Goal: Transaction & Acquisition: Book appointment/travel/reservation

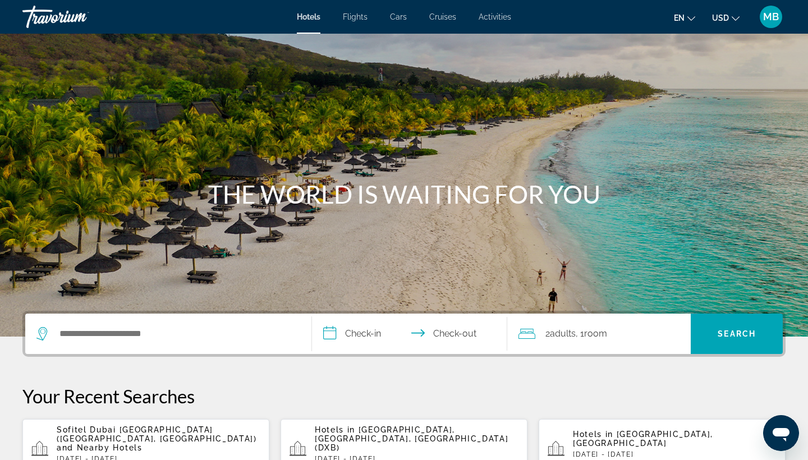
click at [140, 343] on div "Search widget" at bounding box center [168, 334] width 264 height 40
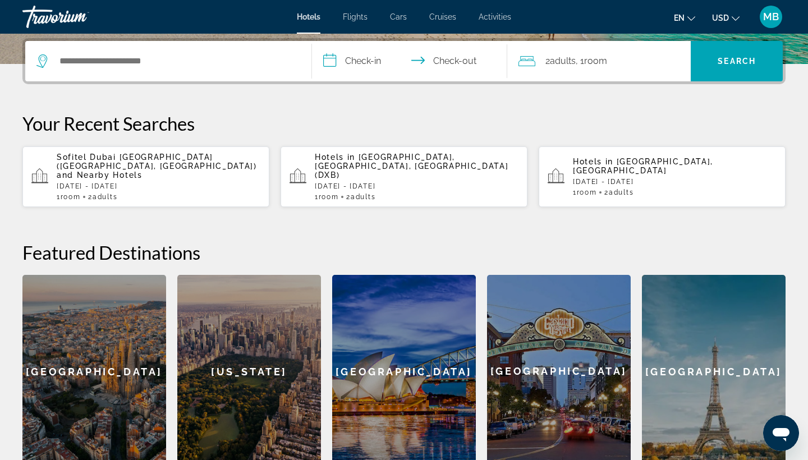
scroll to position [274, 0]
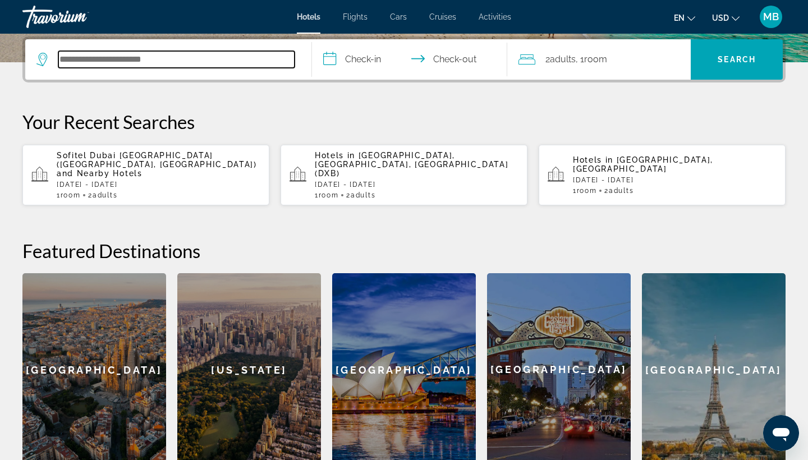
click at [139, 58] on input "Search hotel destination" at bounding box center [176, 59] width 236 height 17
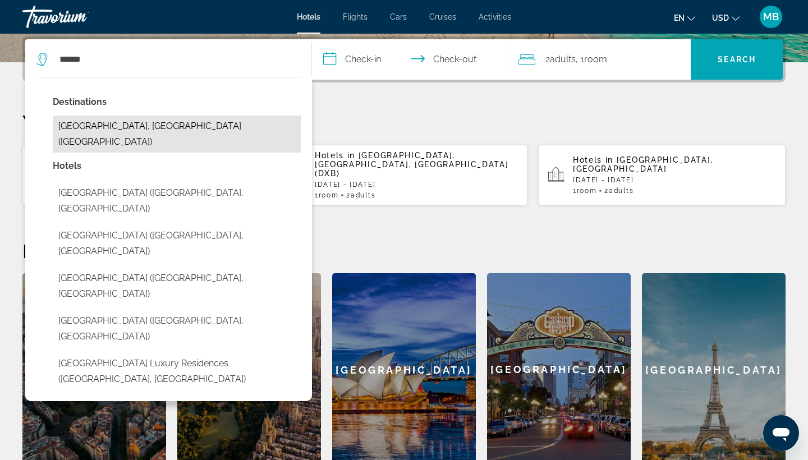
click at [98, 122] on button "[GEOGRAPHIC_DATA], [GEOGRAPHIC_DATA] ([GEOGRAPHIC_DATA])" at bounding box center [177, 134] width 248 height 37
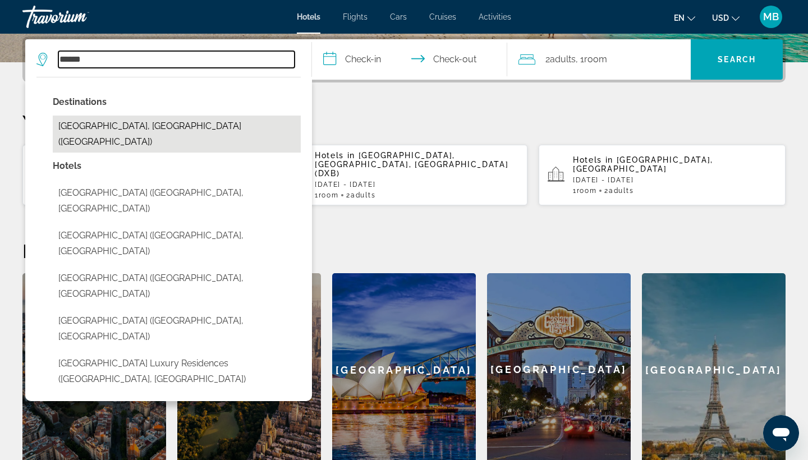
type input "**********"
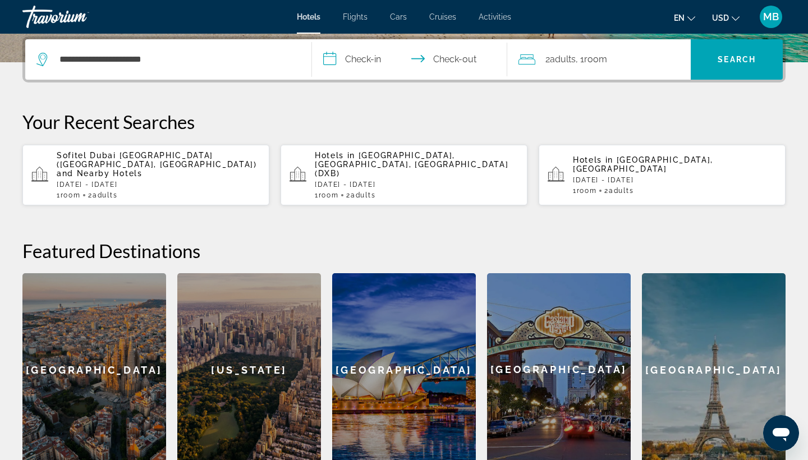
click at [359, 68] on input "**********" at bounding box center [412, 61] width 200 height 44
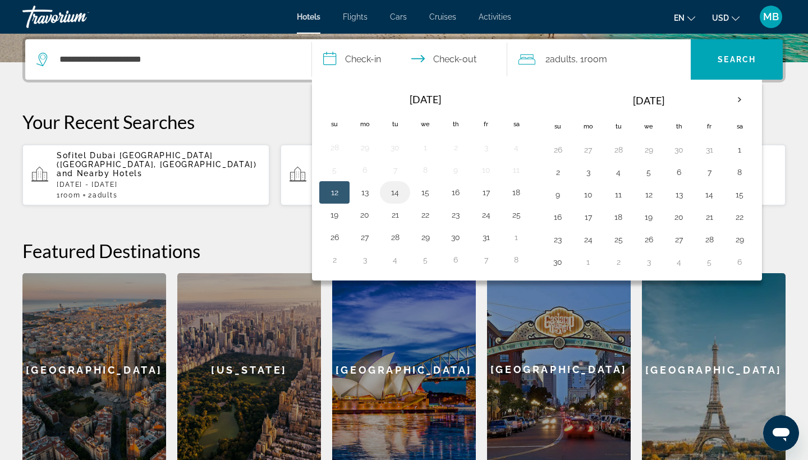
click at [396, 194] on button "14" at bounding box center [395, 193] width 18 height 16
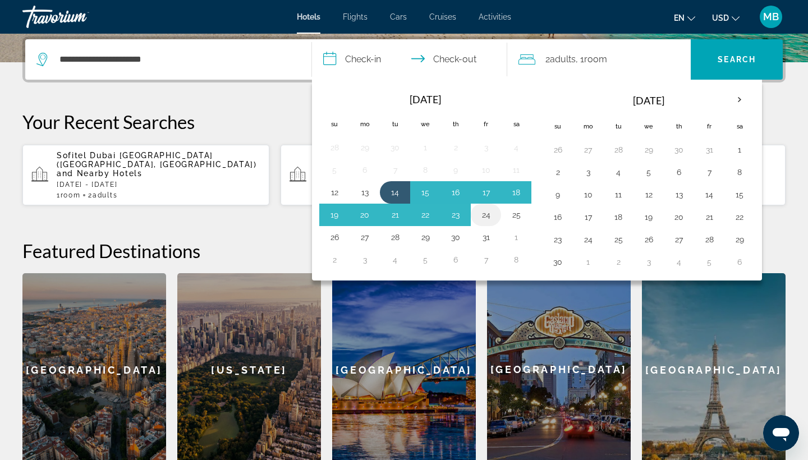
click at [488, 214] on button "24" at bounding box center [486, 215] width 18 height 16
type input "**********"
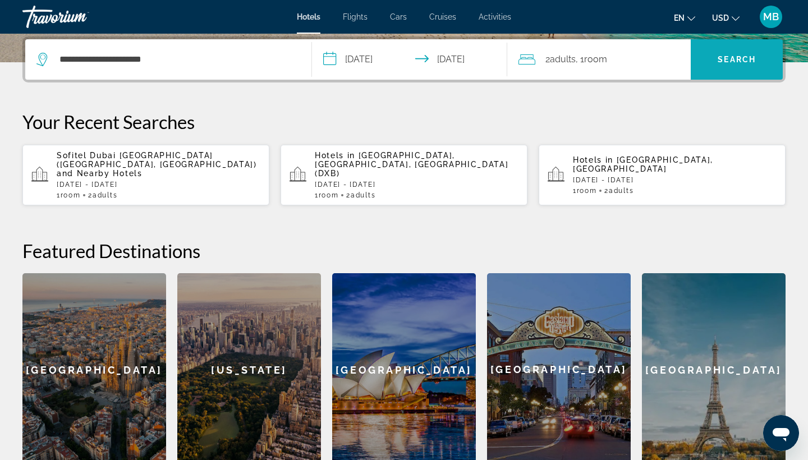
click at [738, 56] on span "Search" at bounding box center [737, 59] width 38 height 9
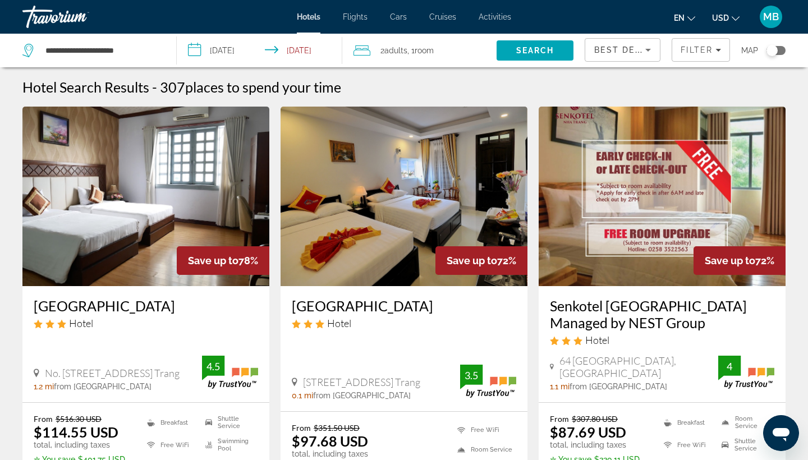
click at [771, 48] on div "Toggle map" at bounding box center [771, 50] width 11 height 11
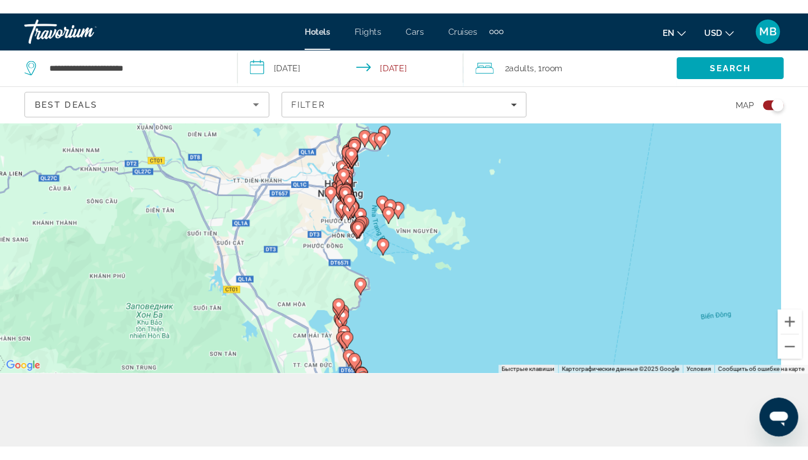
scroll to position [40, 0]
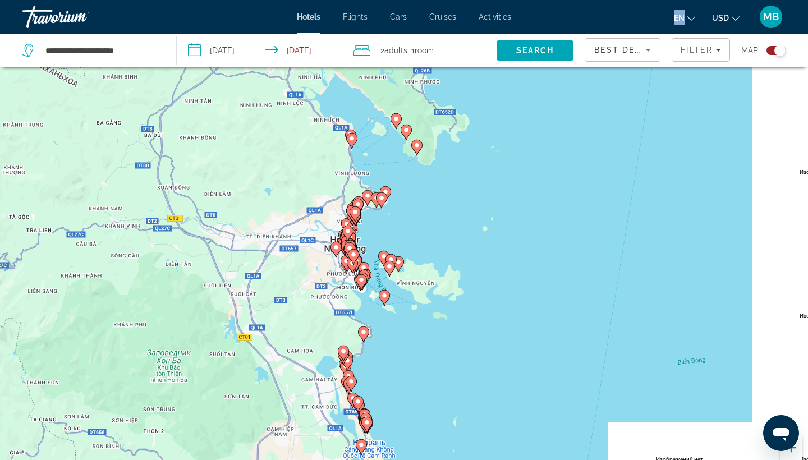
drag, startPoint x: 176, startPoint y: 1, endPoint x: 623, endPoint y: -3, distance: 447.2
click at [623, 0] on html "**********" at bounding box center [404, 198] width 808 height 460
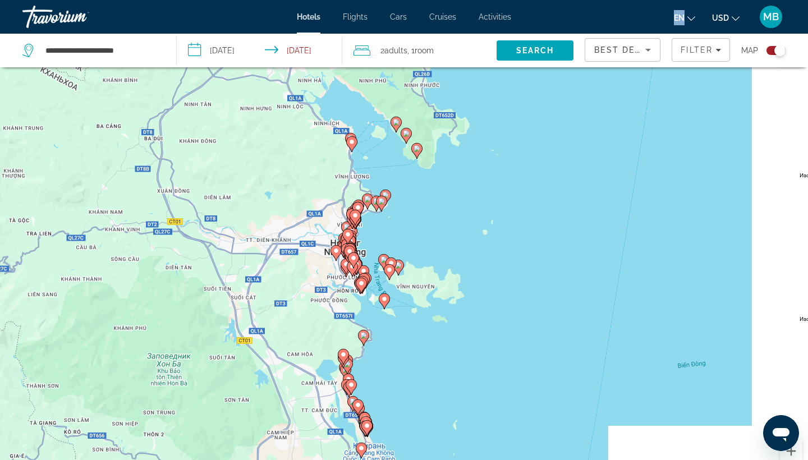
click at [774, 48] on div "Toggle map" at bounding box center [779, 50] width 11 height 11
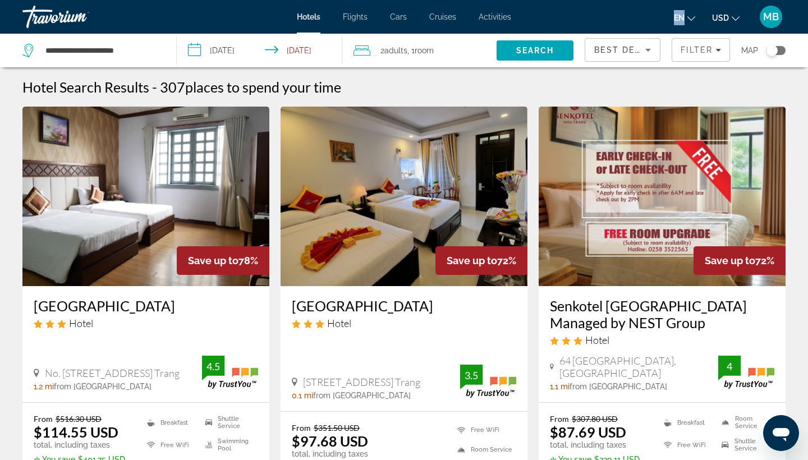
scroll to position [0, 0]
click at [224, 50] on input "**********" at bounding box center [262, 52] width 170 height 37
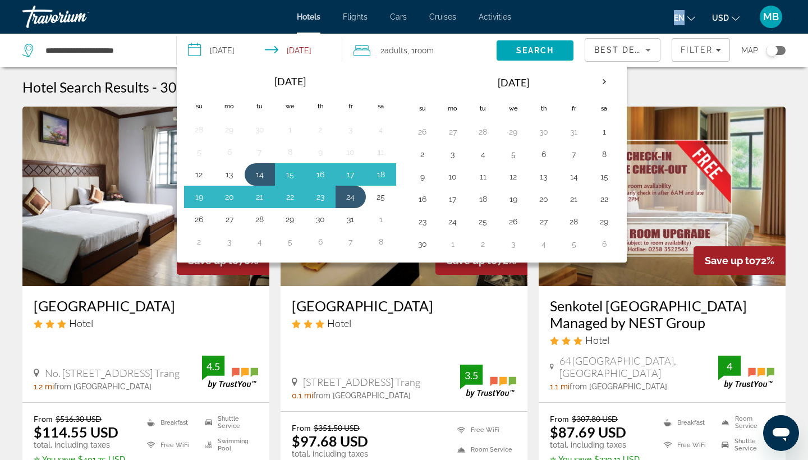
click at [224, 50] on input "**********" at bounding box center [262, 52] width 170 height 37
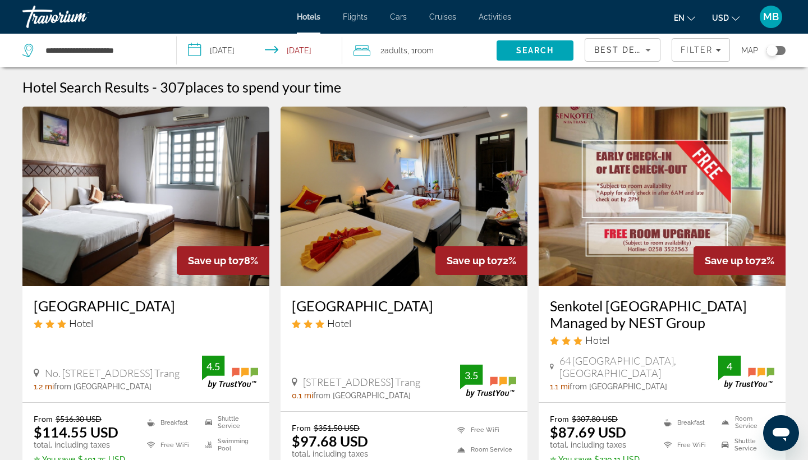
click at [223, 49] on input "**********" at bounding box center [262, 52] width 170 height 37
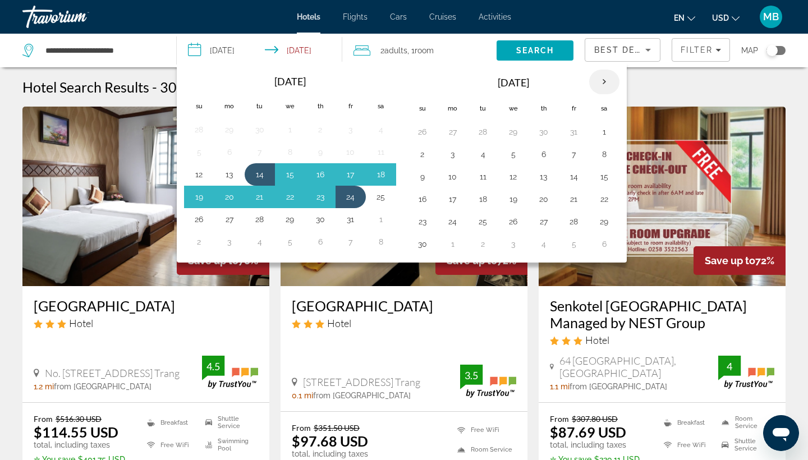
drag, startPoint x: 774, startPoint y: 48, endPoint x: 605, endPoint y: 85, distance: 172.8
click at [605, 85] on th "Next month" at bounding box center [604, 82] width 30 height 25
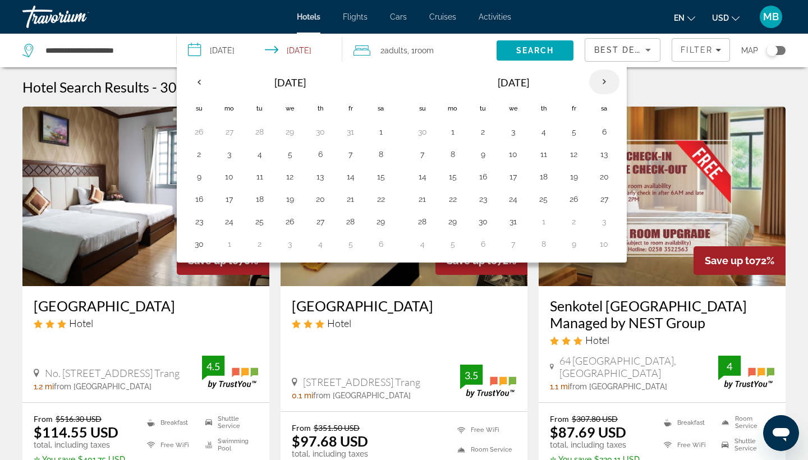
click at [424, 201] on button "21" at bounding box center [423, 199] width 18 height 16
drag, startPoint x: 605, startPoint y: 85, endPoint x: 517, endPoint y: 224, distance: 164.9
click at [517, 224] on button "31" at bounding box center [513, 222] width 18 height 16
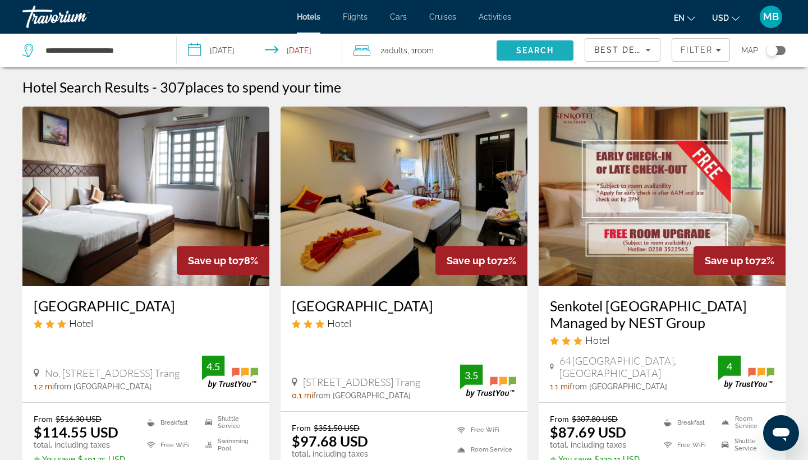
click at [547, 46] on span "Search" at bounding box center [535, 50] width 38 height 9
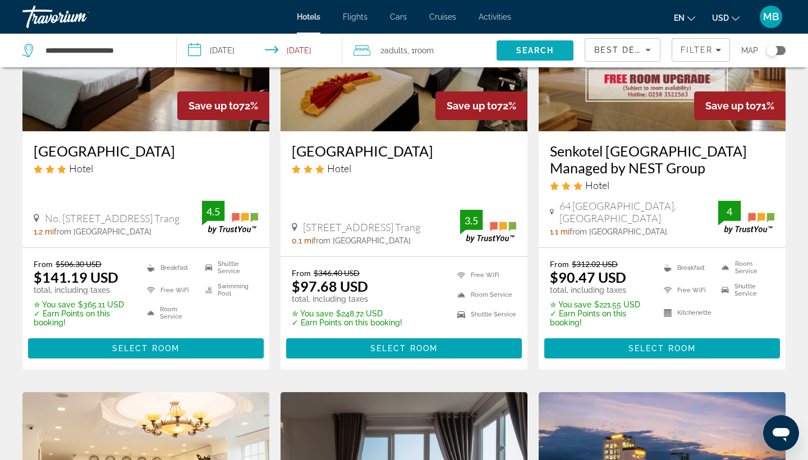
scroll to position [581, 0]
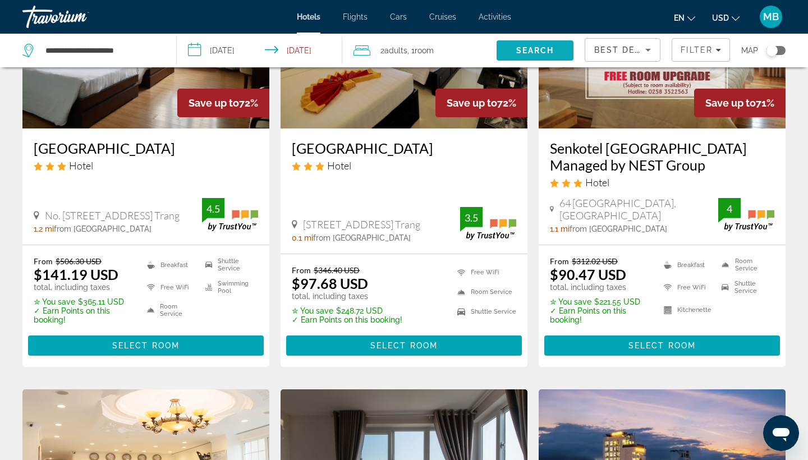
click at [222, 51] on input "**********" at bounding box center [262, 52] width 170 height 37
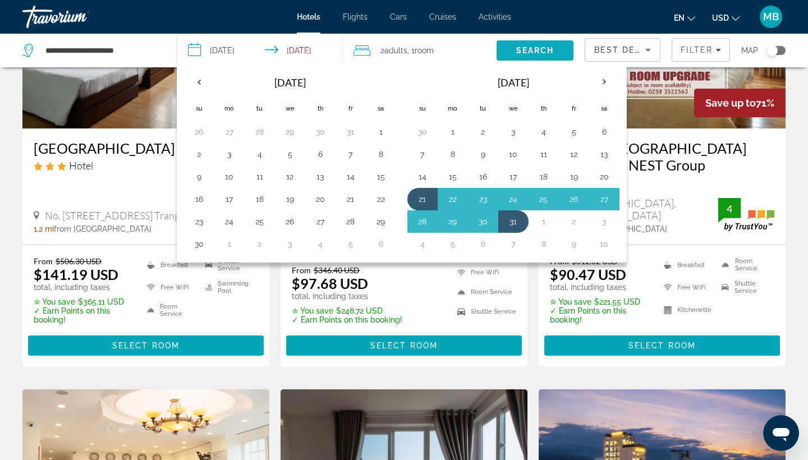
click at [423, 222] on button "28" at bounding box center [423, 222] width 18 height 16
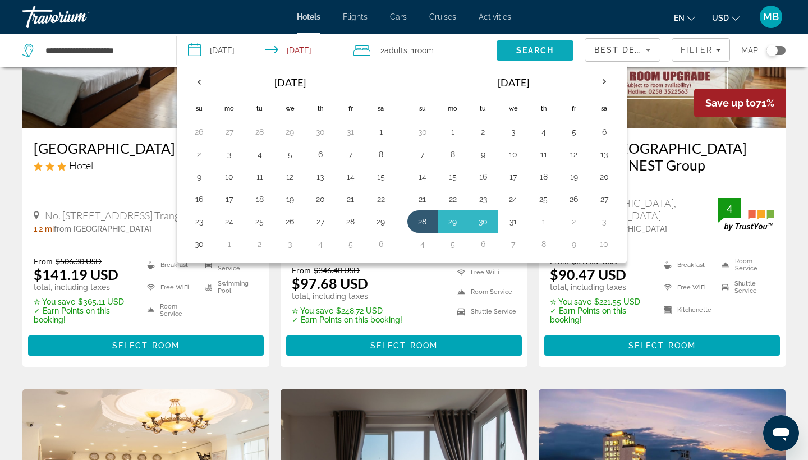
click at [604, 77] on th "Next month" at bounding box center [604, 82] width 30 height 25
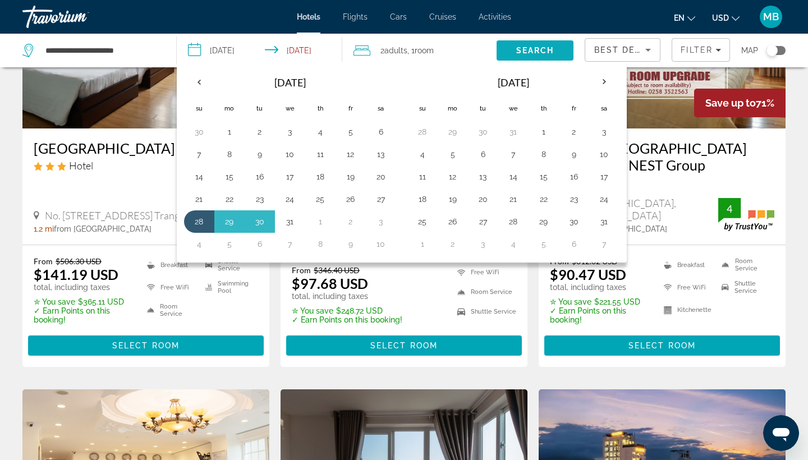
click at [551, 178] on button "15" at bounding box center [544, 177] width 18 height 16
type input "**********"
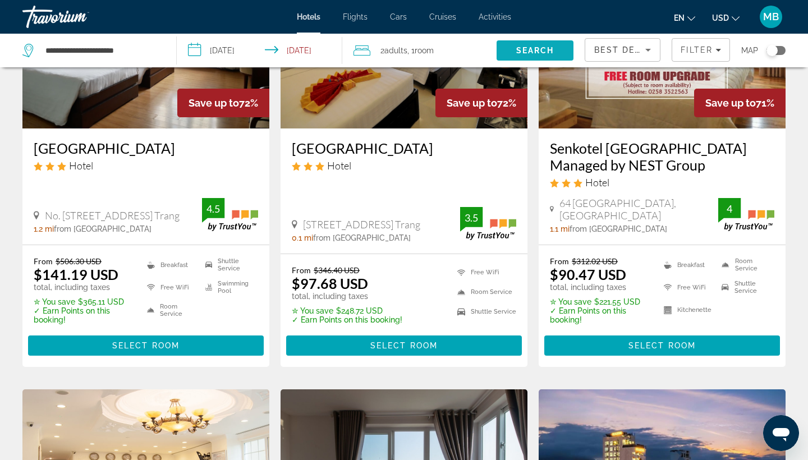
drag, startPoint x: 551, startPoint y: 178, endPoint x: 523, endPoint y: 54, distance: 126.6
click at [523, 54] on span "Search" at bounding box center [535, 50] width 38 height 9
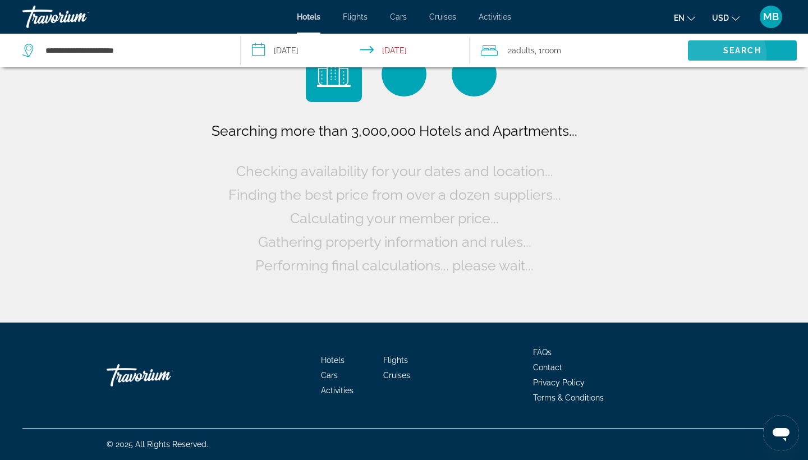
scroll to position [0, 0]
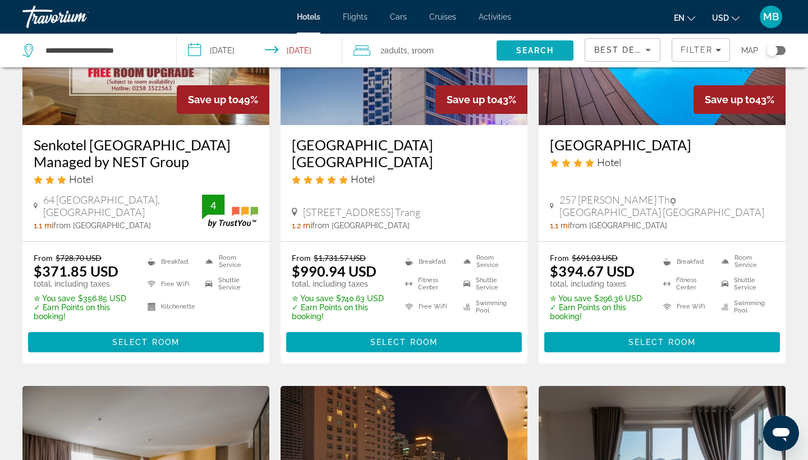
scroll to position [1030, 0]
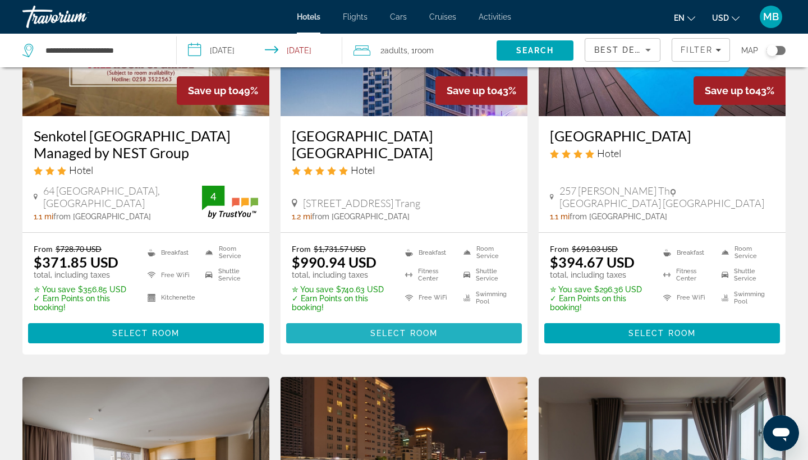
drag, startPoint x: 523, startPoint y: 54, endPoint x: 414, endPoint y: 334, distance: 299.9
click at [414, 334] on span "Select Room" at bounding box center [403, 333] width 67 height 9
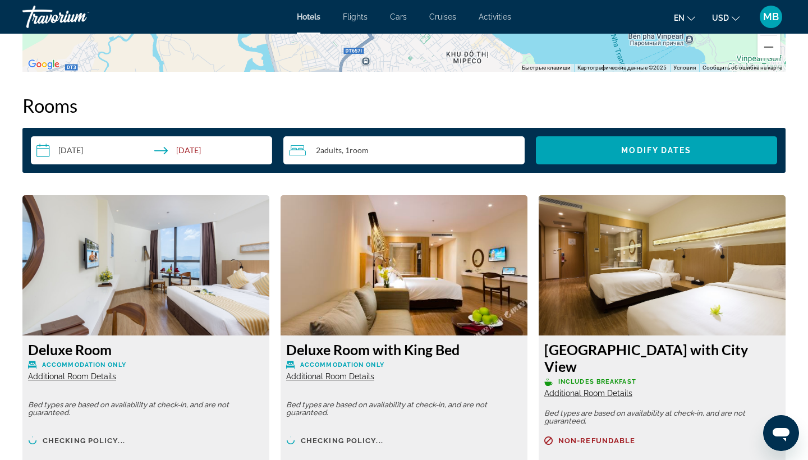
scroll to position [1370, 0]
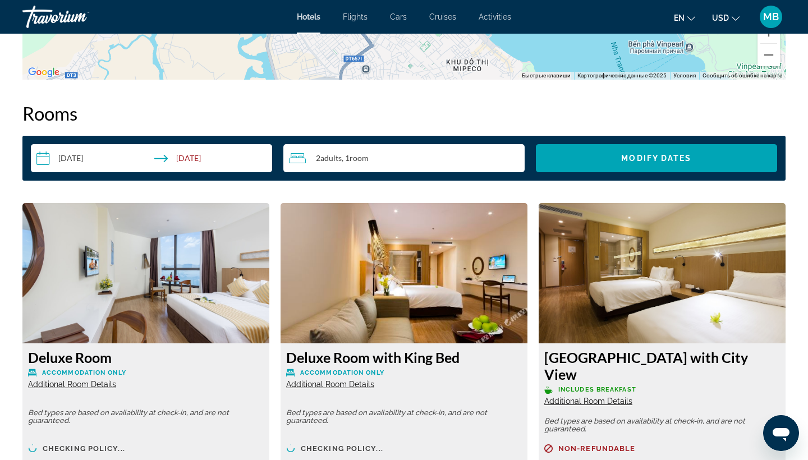
drag, startPoint x: 414, startPoint y: 334, endPoint x: 366, endPoint y: 156, distance: 184.3
click at [366, 156] on span "Room" at bounding box center [359, 158] width 19 height 10
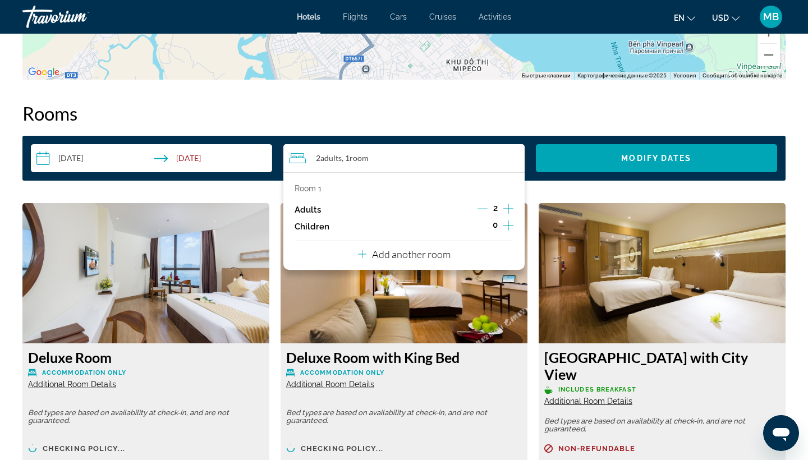
click at [512, 231] on icon "Increment children" at bounding box center [508, 225] width 10 height 13
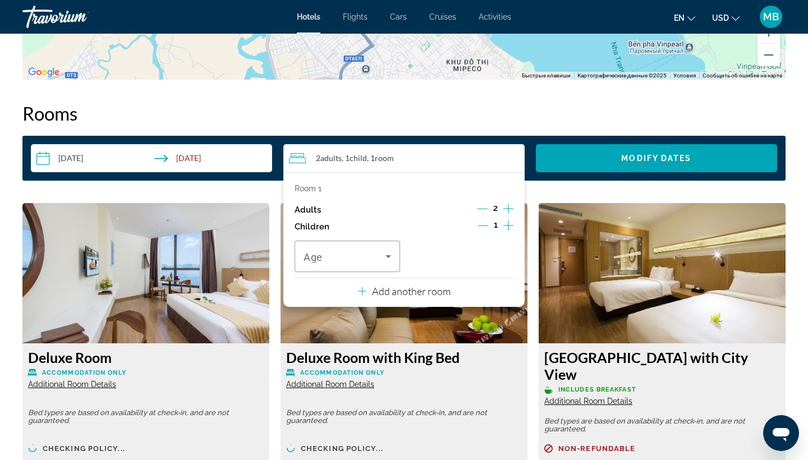
click at [508, 231] on icon "Increment children" at bounding box center [508, 226] width 10 height 10
click at [626, 157] on span "Modify Dates" at bounding box center [656, 158] width 70 height 9
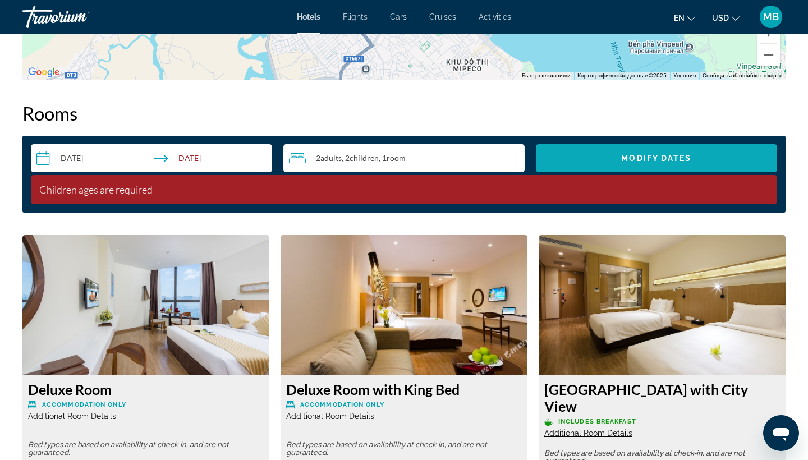
drag, startPoint x: 366, startPoint y: 156, endPoint x: 623, endPoint y: 159, distance: 257.6
click at [623, 159] on span "Modify Dates" at bounding box center [656, 158] width 70 height 9
click at [410, 167] on div "2 Adult Adults , 2 Child Children , 1 Room rooms" at bounding box center [407, 158] width 236 height 28
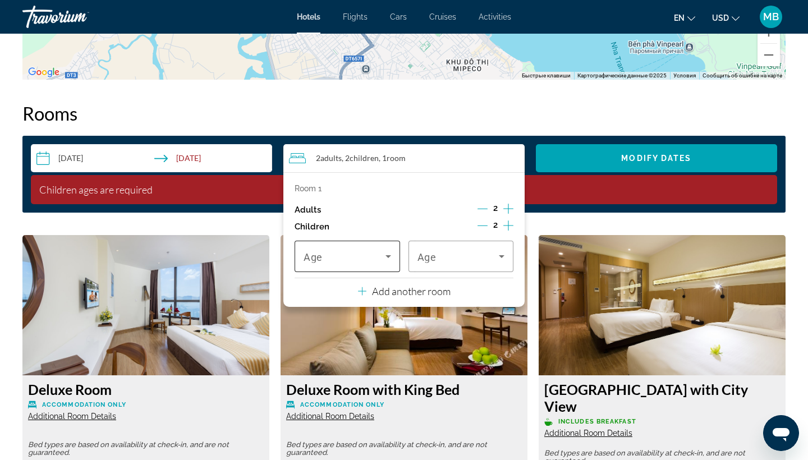
drag, startPoint x: 623, startPoint y: 159, endPoint x: 350, endPoint y: 266, distance: 293.5
click at [350, 263] on span "Travelers: 2 adults, 2 children" at bounding box center [345, 256] width 82 height 13
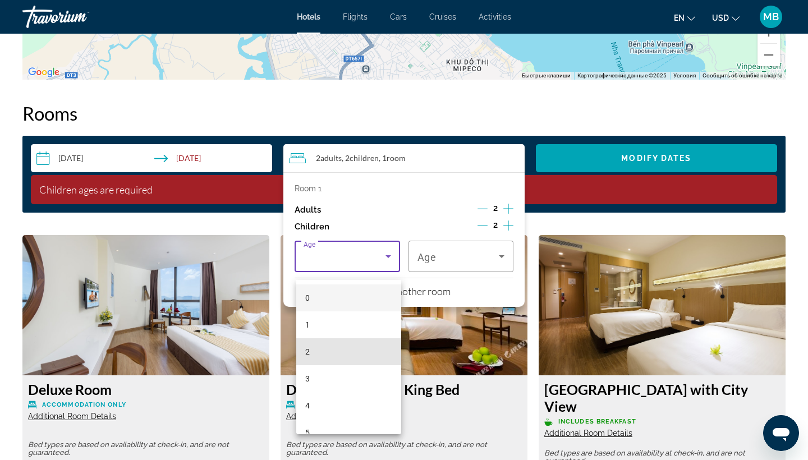
click at [335, 360] on mat-option "2" at bounding box center [348, 351] width 105 height 27
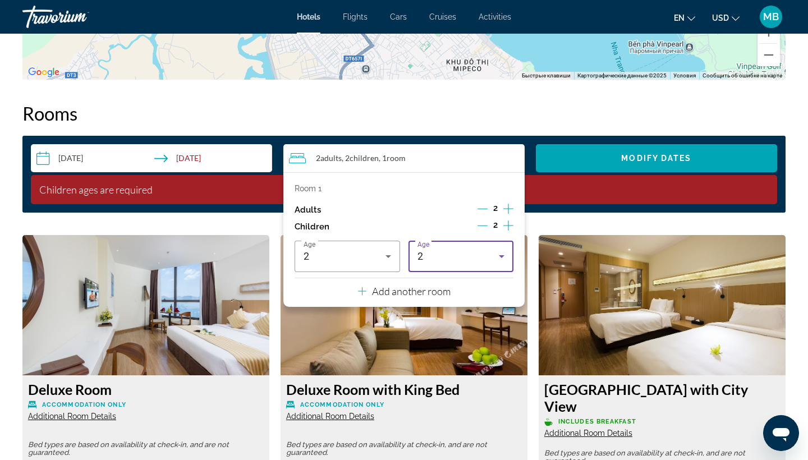
click at [462, 263] on div "2" at bounding box center [458, 256] width 82 height 13
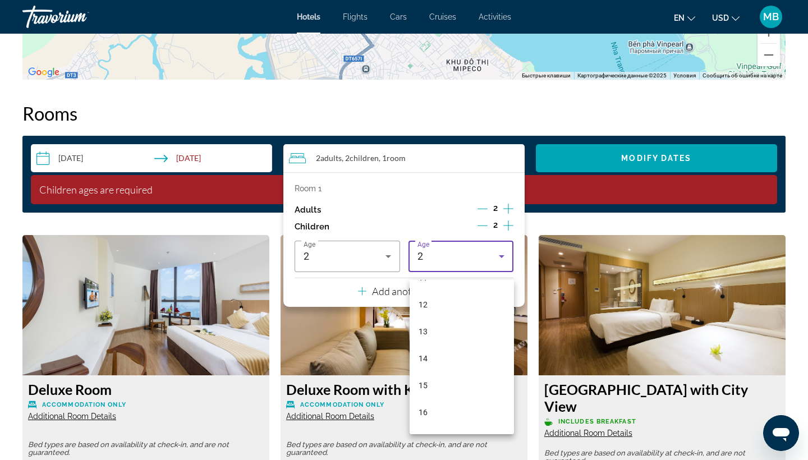
scroll to position [315, 0]
click at [424, 384] on span "15" at bounding box center [423, 386] width 9 height 13
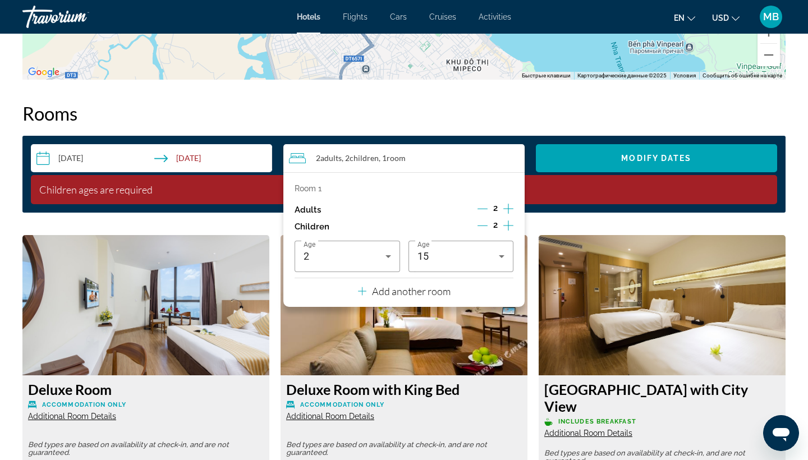
click at [678, 167] on span "Search widget" at bounding box center [656, 158] width 241 height 27
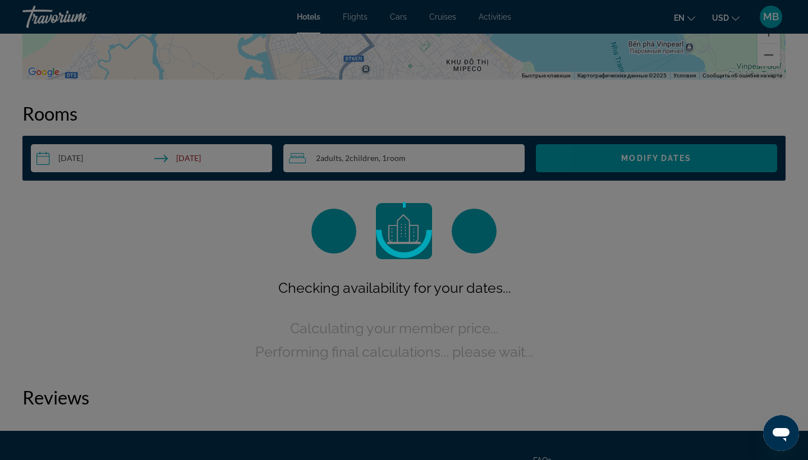
scroll to position [1404, 0]
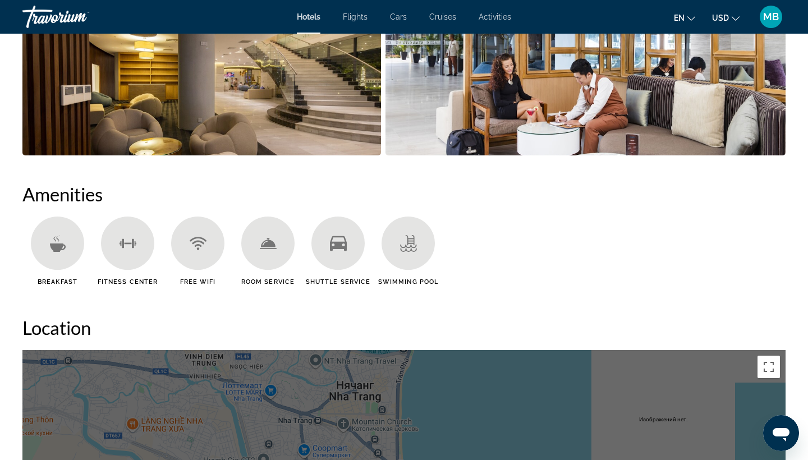
scroll to position [651, 0]
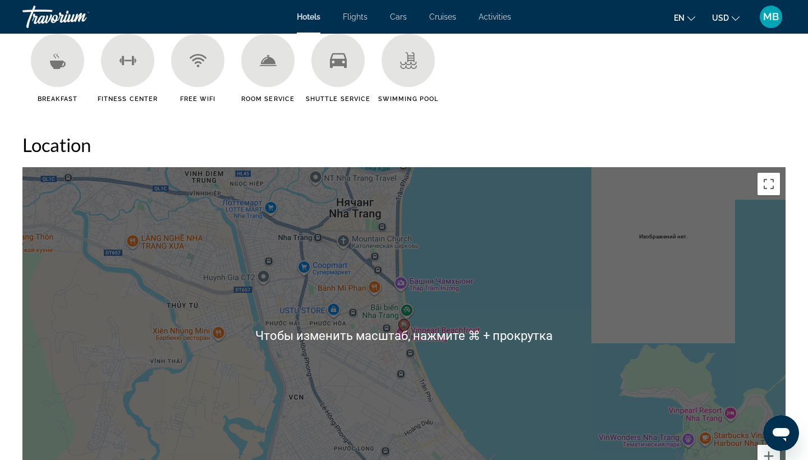
scroll to position [961, 0]
